Goal: Navigation & Orientation: Find specific page/section

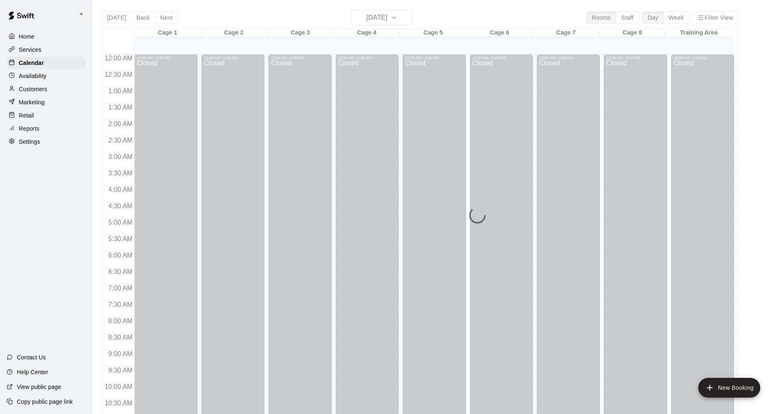
scroll to position [395, 0]
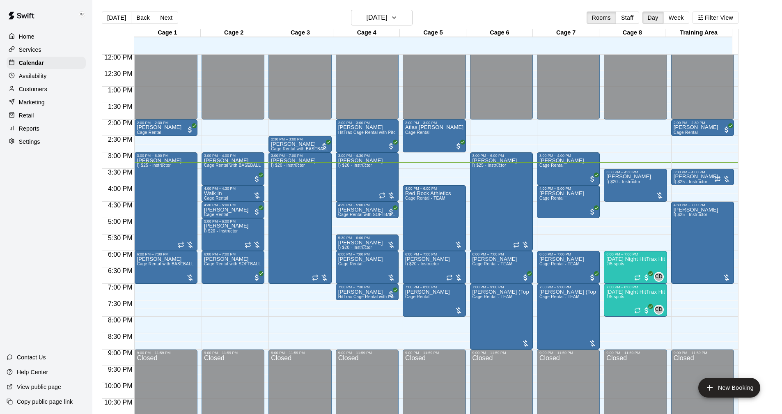
click at [31, 146] on p "Settings" at bounding box center [29, 141] width 21 height 8
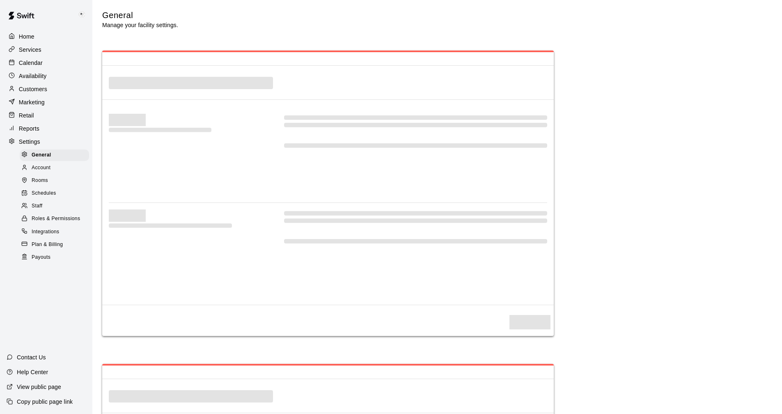
select select "**"
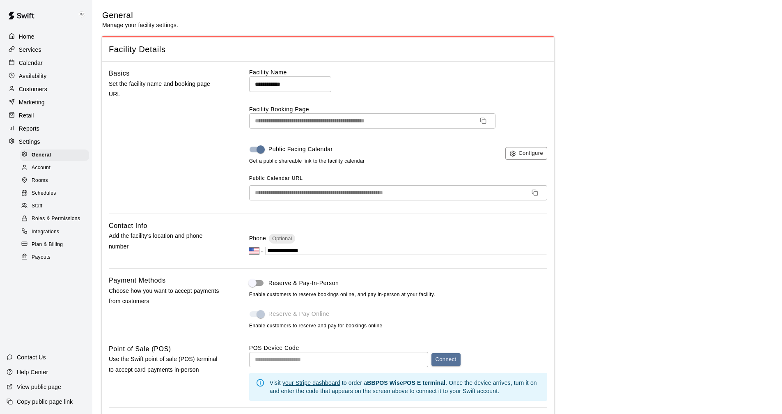
scroll to position [1671, 0]
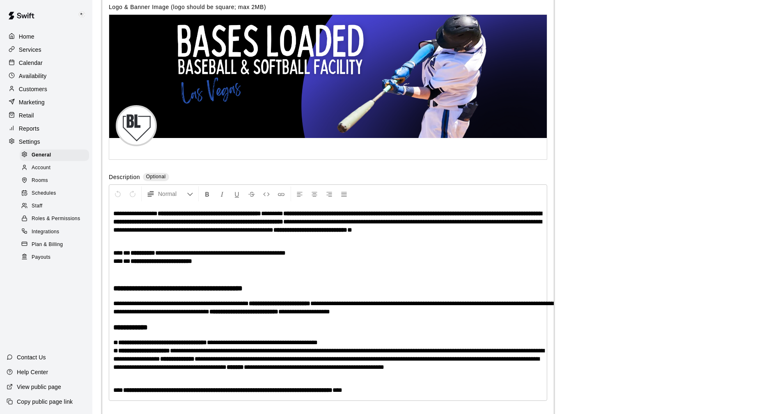
click at [30, 131] on p "Reports" at bounding box center [29, 128] width 21 height 8
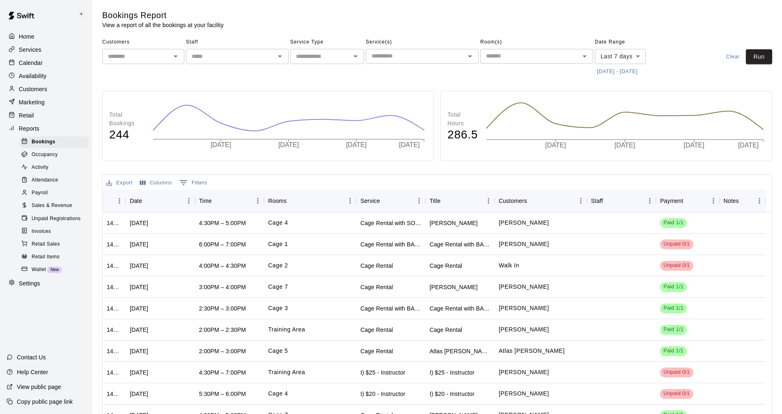
click at [30, 130] on p "Reports" at bounding box center [29, 128] width 21 height 8
click at [35, 287] on p "Settings" at bounding box center [29, 283] width 21 height 8
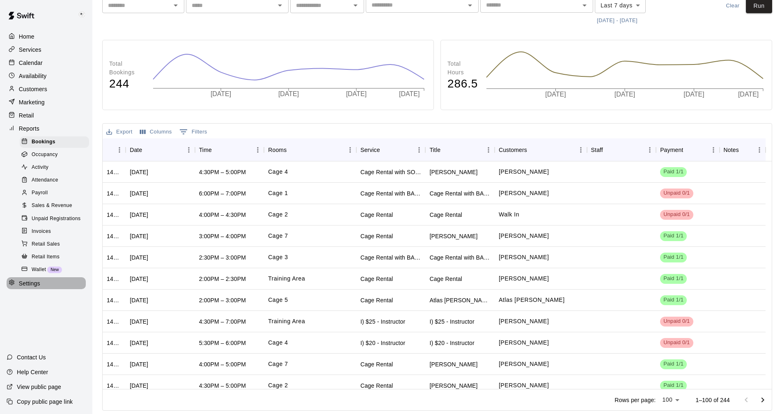
select select "**"
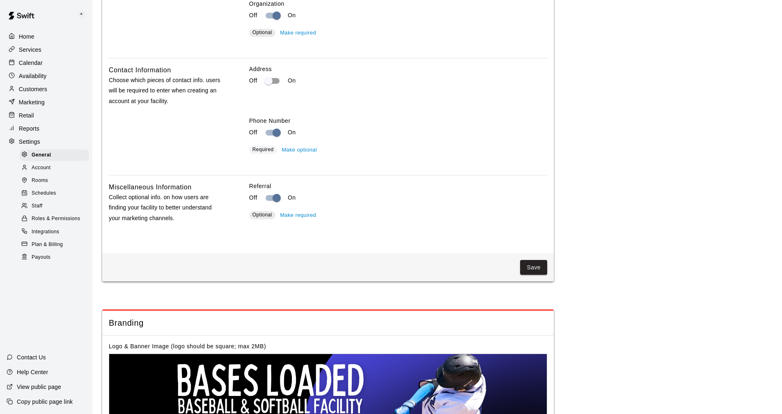
scroll to position [1213, 0]
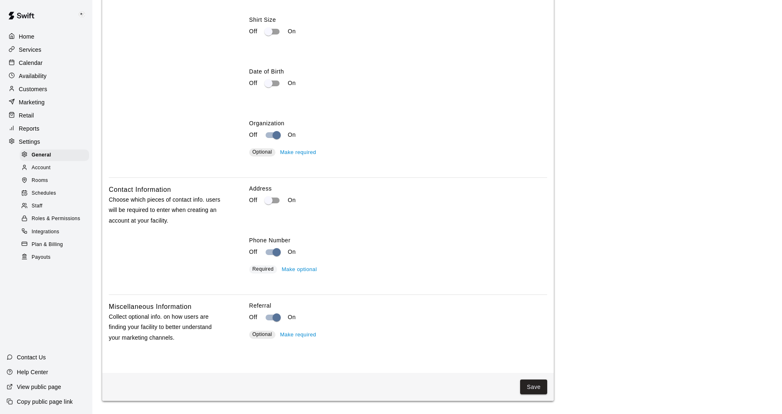
click at [31, 49] on p "Services" at bounding box center [30, 50] width 23 height 8
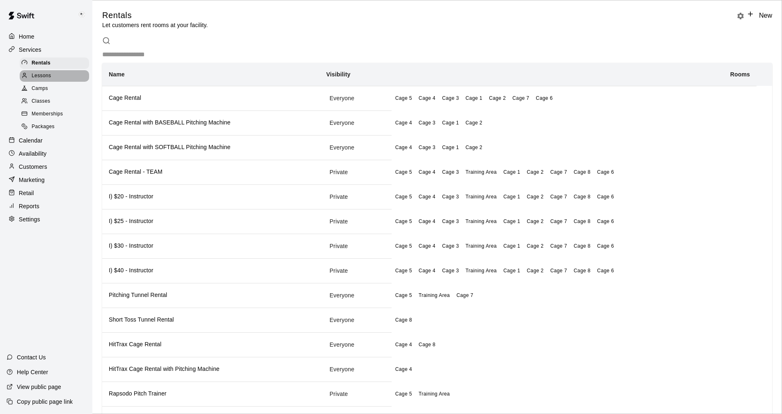
click at [40, 78] on span "Lessons" at bounding box center [42, 76] width 20 height 8
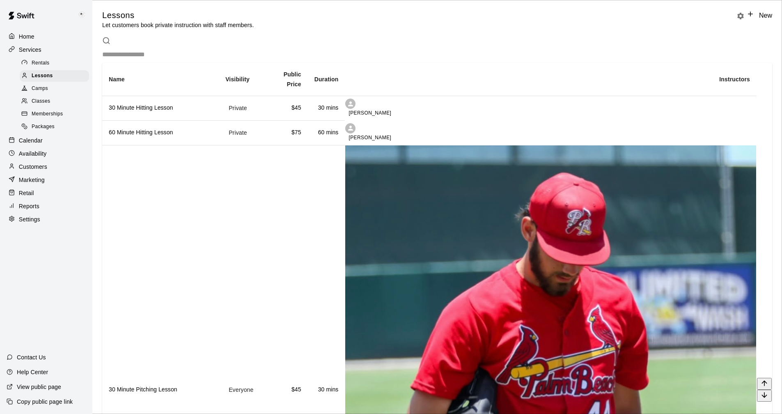
click at [219, 175] on th "30 Minute Pitching Lesson" at bounding box center [160, 389] width 117 height 489
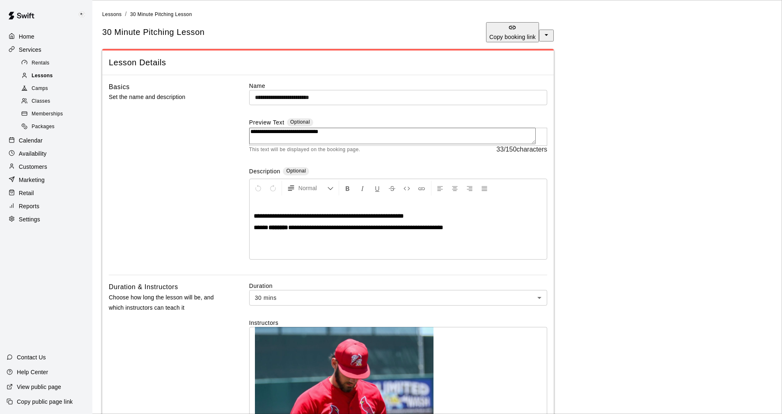
click at [43, 73] on div "Lessons" at bounding box center [54, 75] width 69 height 11
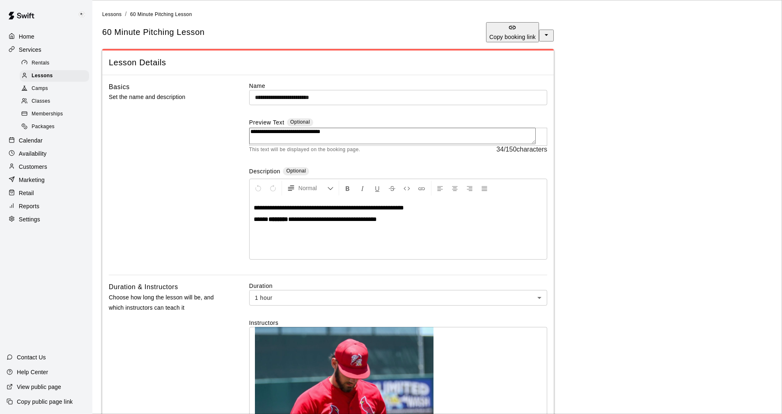
click at [25, 32] on p "Home" at bounding box center [27, 36] width 16 height 8
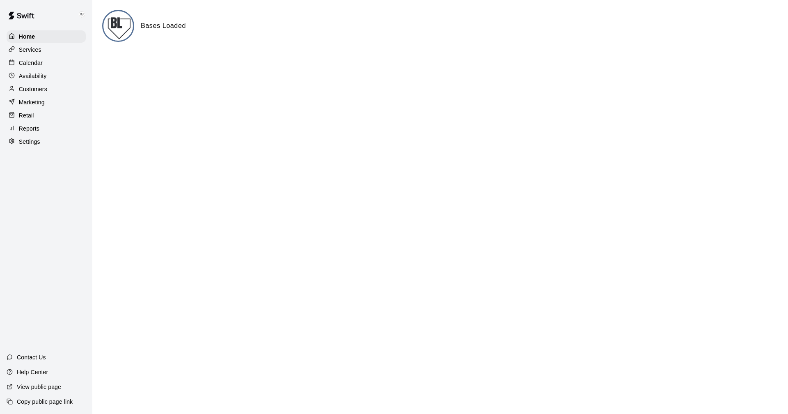
click at [34, 65] on p "Calendar" at bounding box center [31, 63] width 24 height 8
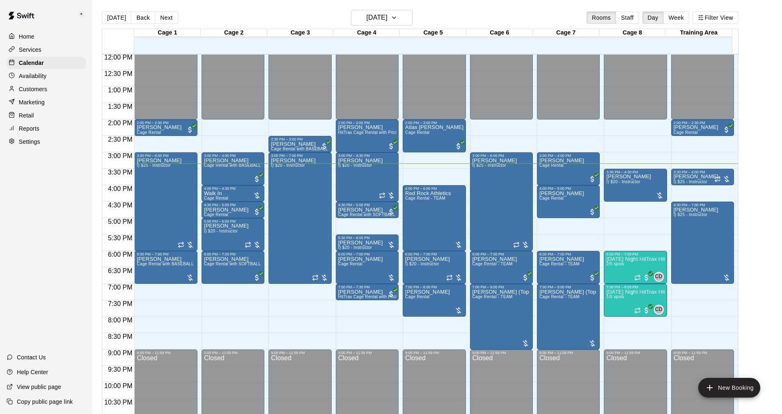
scroll to position [395, 0]
